Goal: Find specific page/section: Find specific page/section

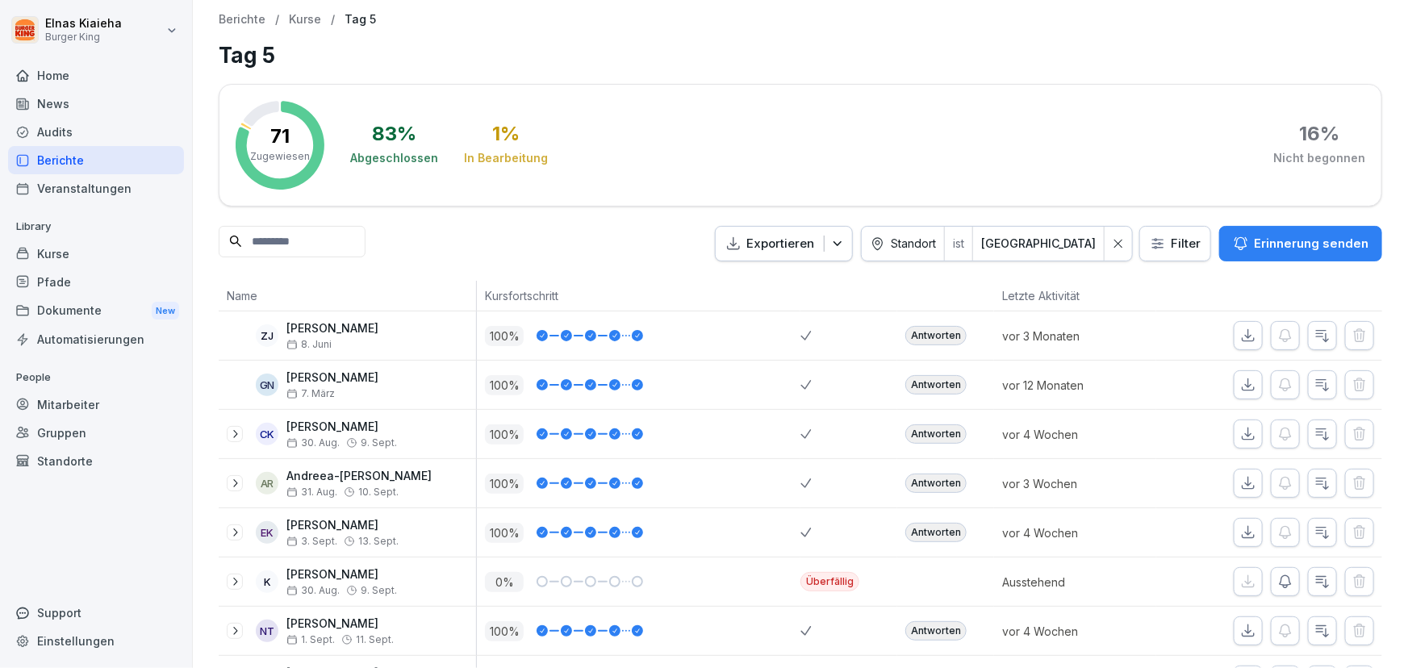
click at [96, 160] on div "Berichte" at bounding box center [96, 160] width 176 height 28
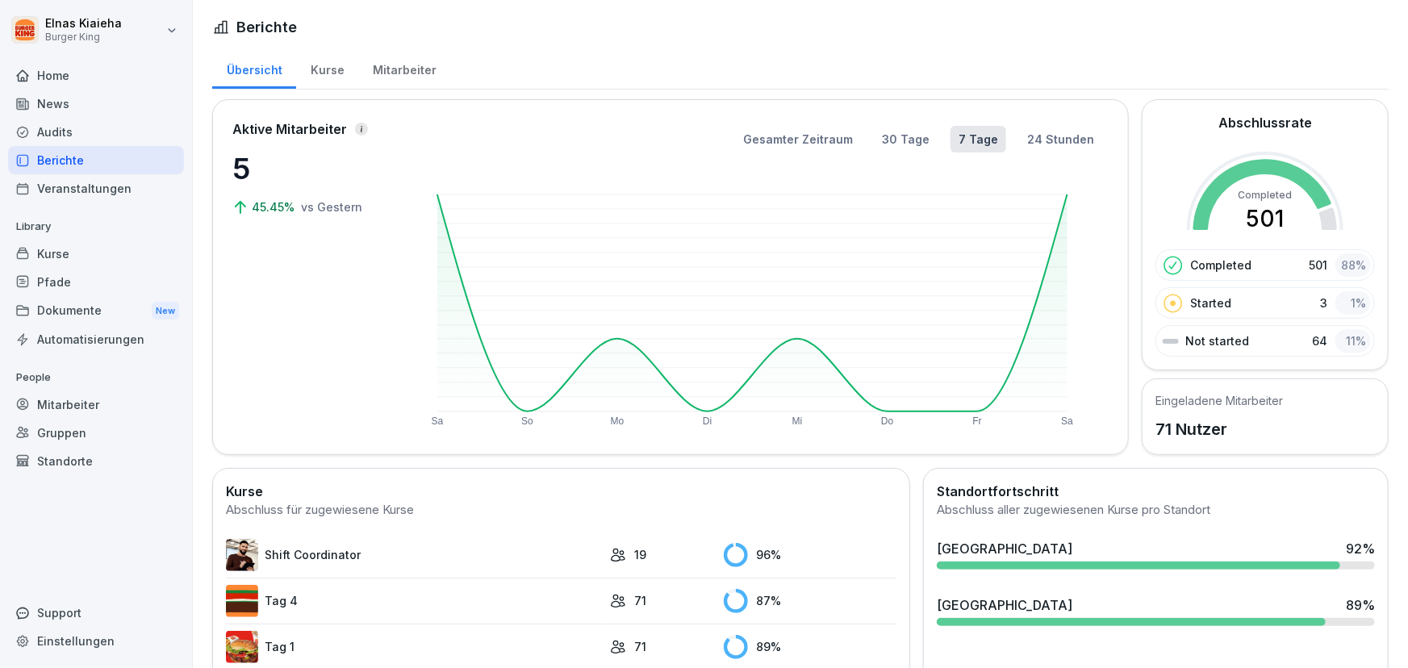
click at [274, 69] on div "Übersicht" at bounding box center [254, 68] width 84 height 41
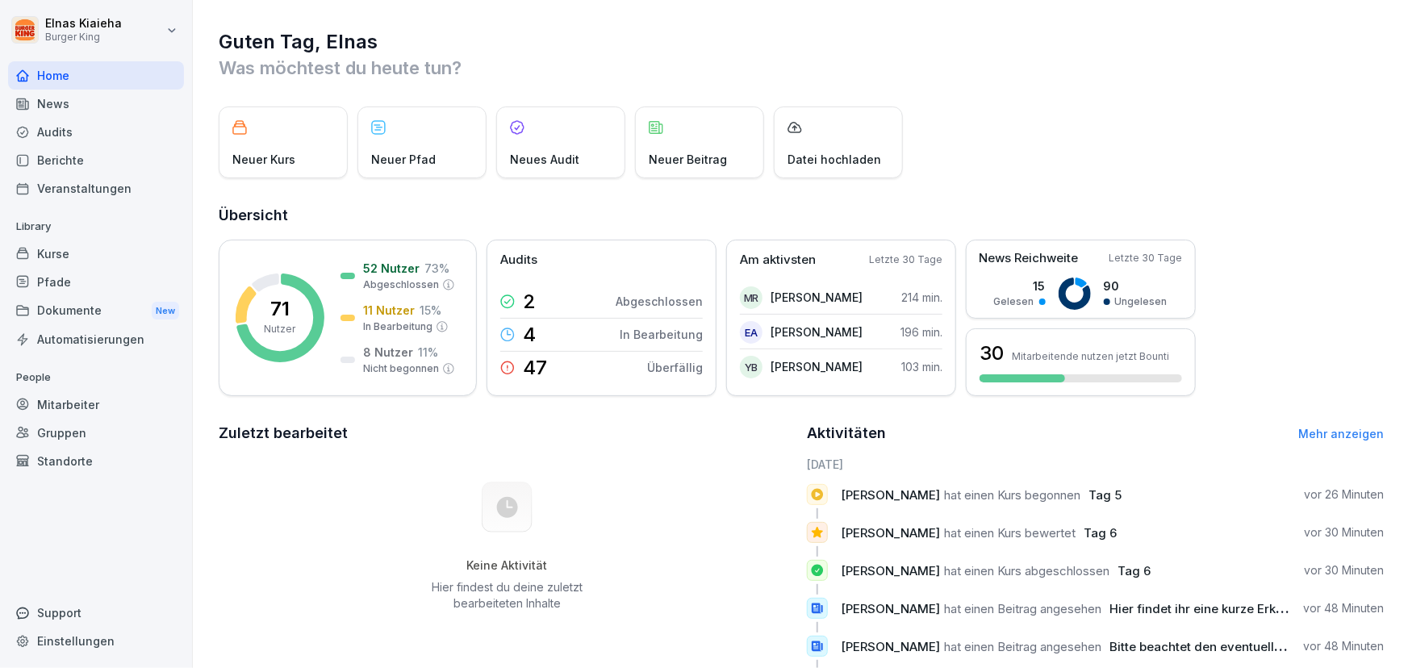
click at [116, 165] on div "Berichte" at bounding box center [96, 160] width 176 height 28
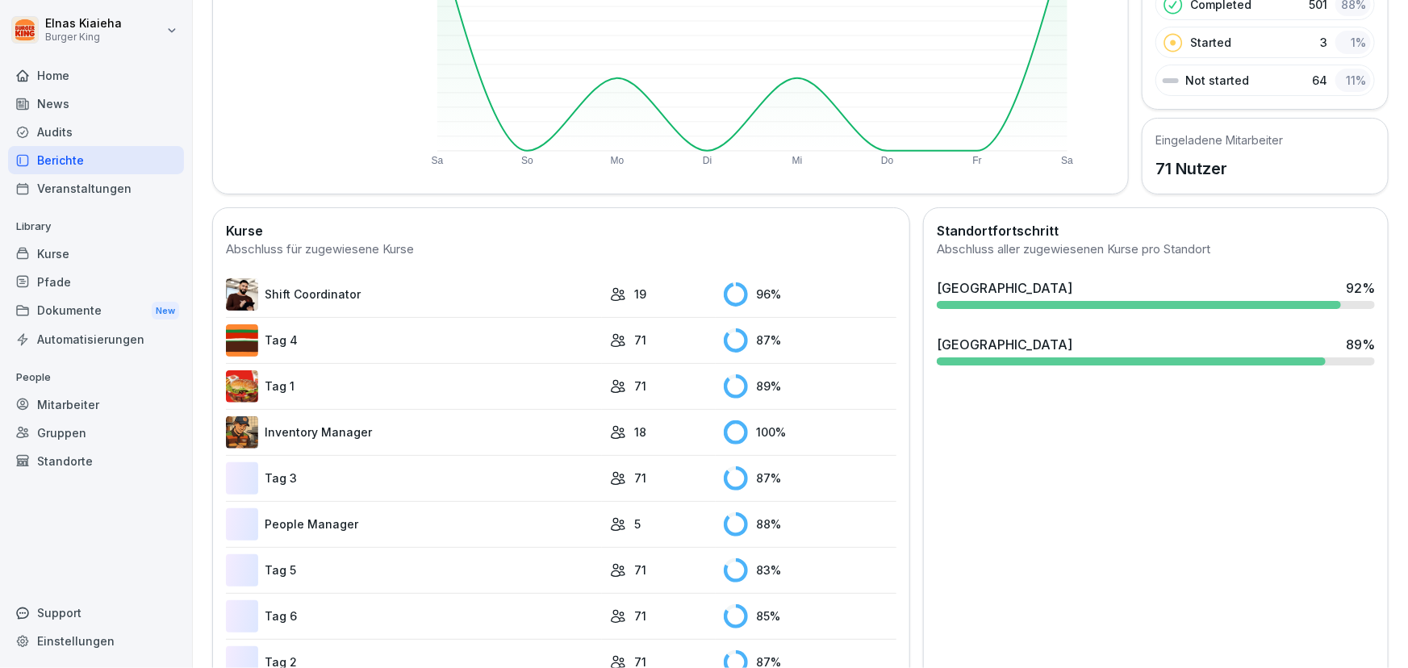
scroll to position [313, 0]
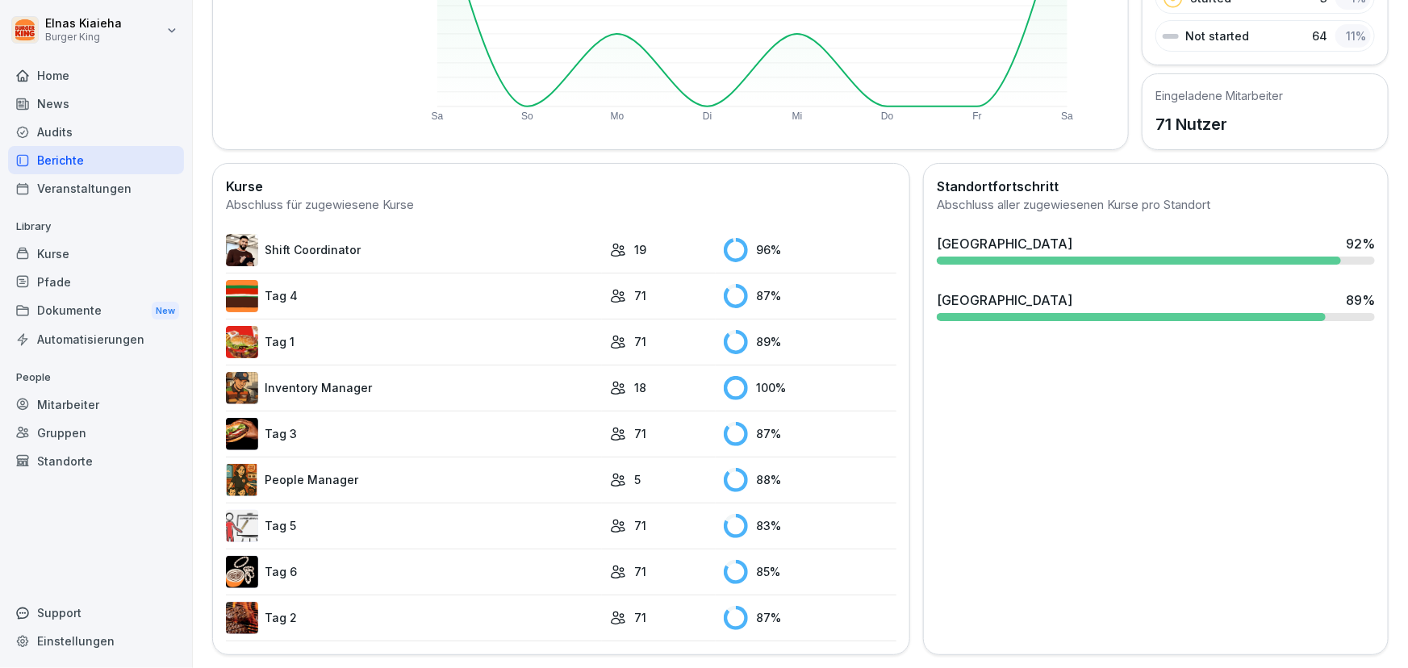
click at [291, 516] on link "Tag 5" at bounding box center [414, 526] width 376 height 32
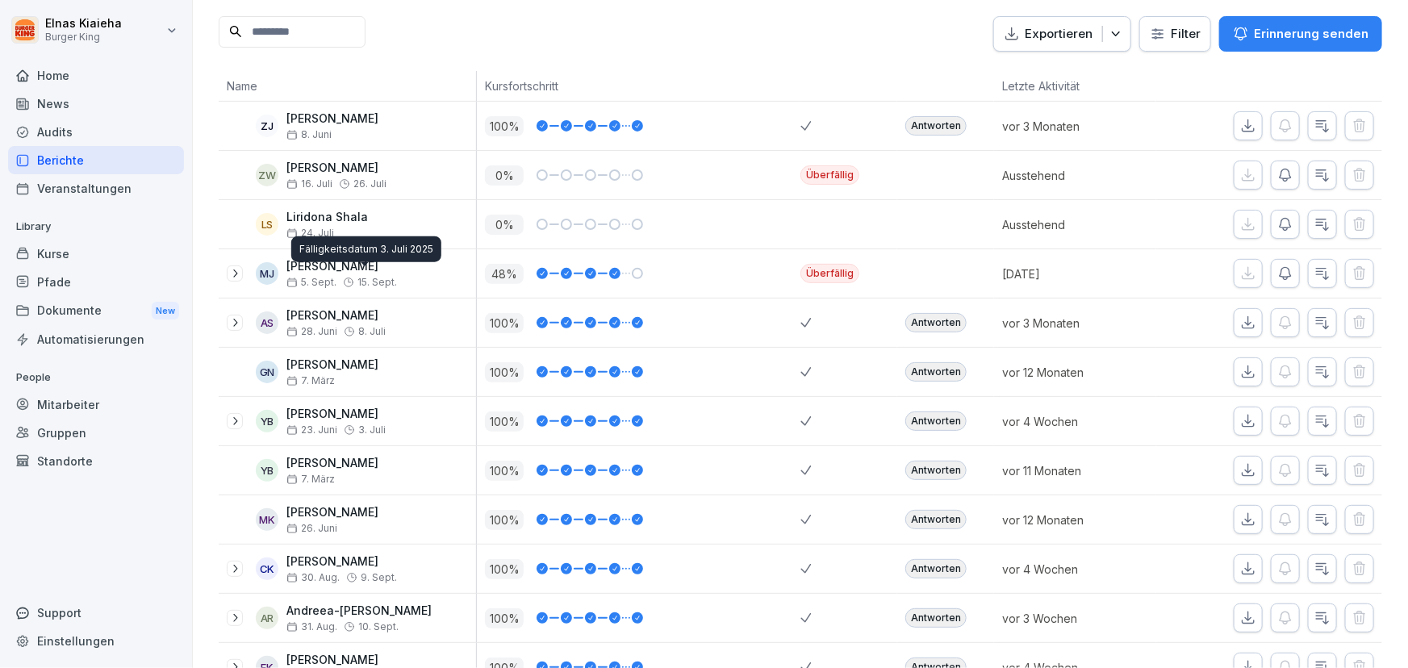
scroll to position [73, 0]
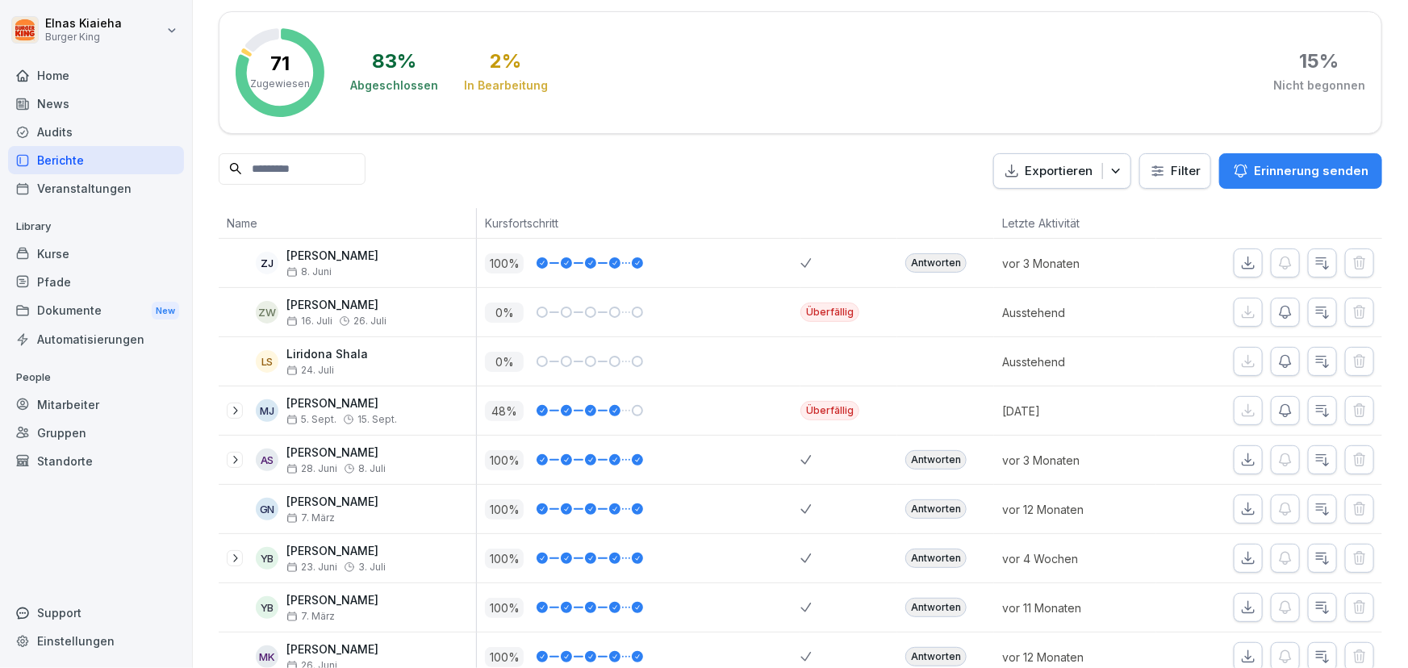
click at [1174, 172] on html "Elnas Kiaieha Burger King Home News Audits Berichte Veranstaltungen Library Kur…" at bounding box center [704, 334] width 1408 height 668
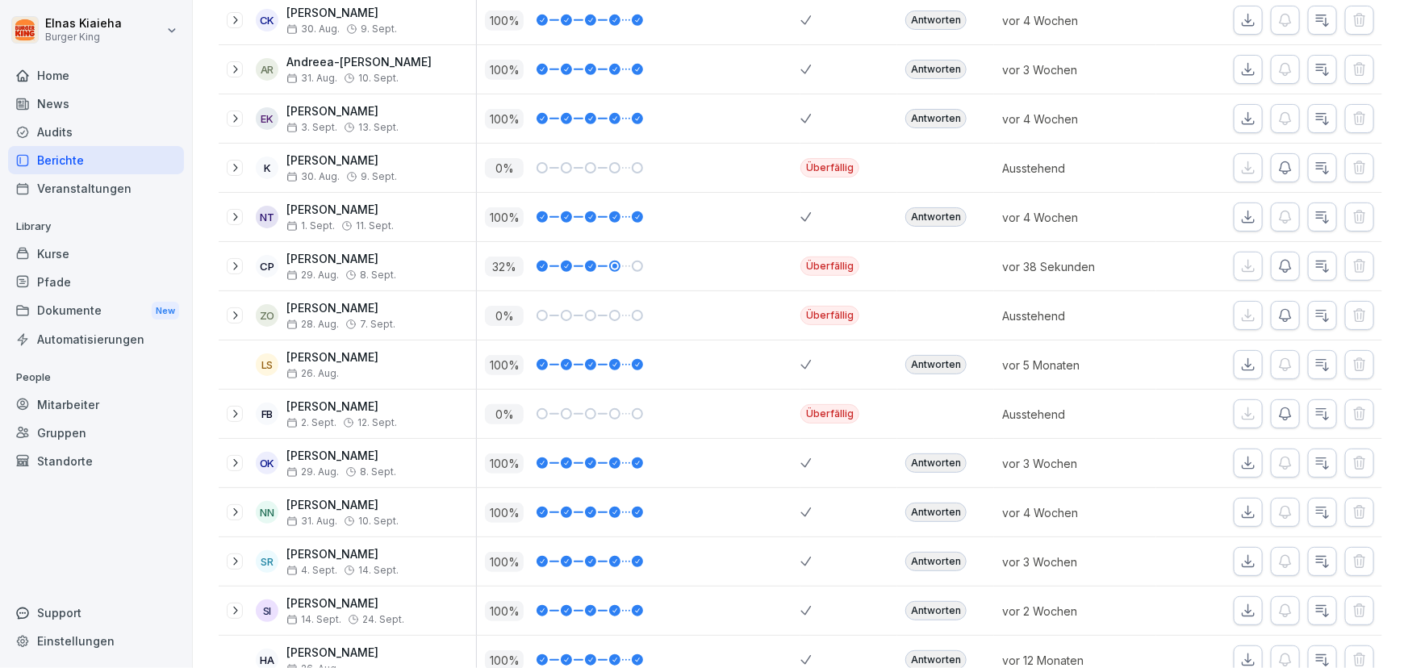
scroll to position [366, 0]
